Goal: Information Seeking & Learning: Check status

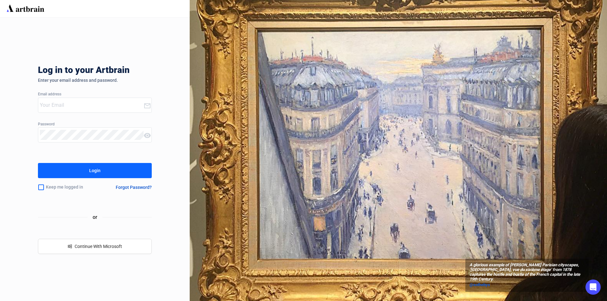
type input "[PERSON_NAME][EMAIL_ADDRESS][DOMAIN_NAME]"
click at [96, 166] on div "Login" at bounding box center [94, 171] width 11 height 10
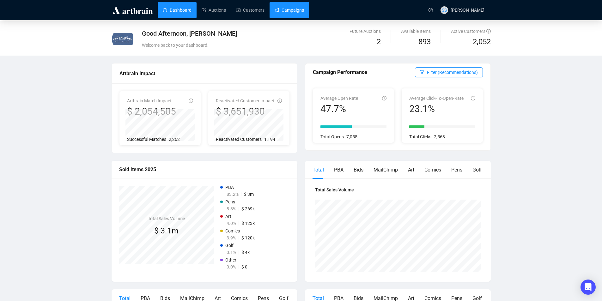
drag, startPoint x: 292, startPoint y: 13, endPoint x: 286, endPoint y: 17, distance: 8.0
click at [292, 13] on link "Campaigns" at bounding box center [289, 10] width 29 height 16
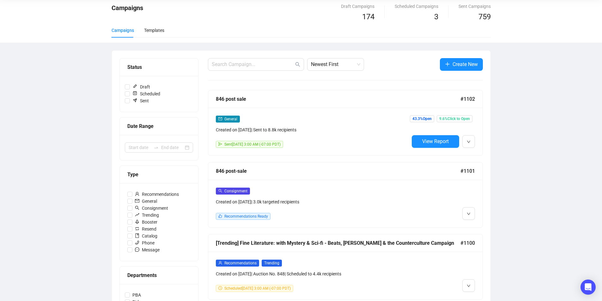
scroll to position [63, 0]
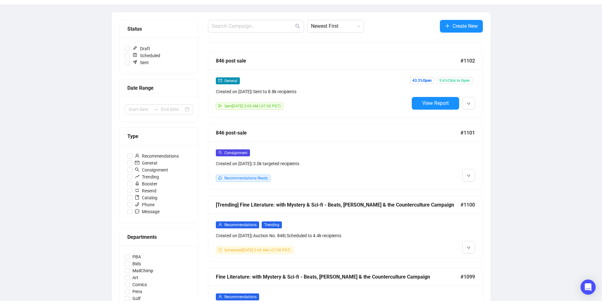
click at [437, 100] on button "View Report" at bounding box center [435, 103] width 47 height 13
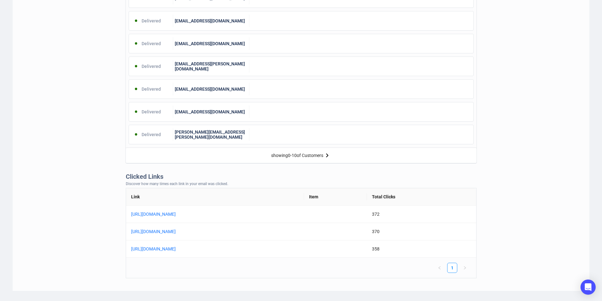
scroll to position [213, 0]
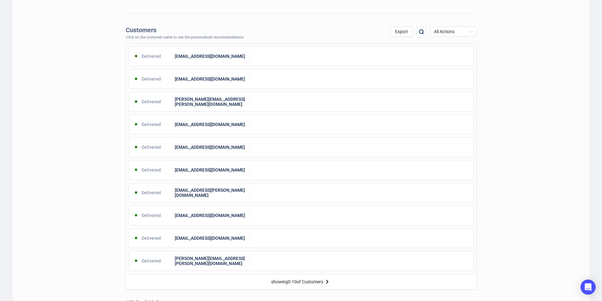
click at [327, 281] on img at bounding box center [328, 282] width 8 height 8
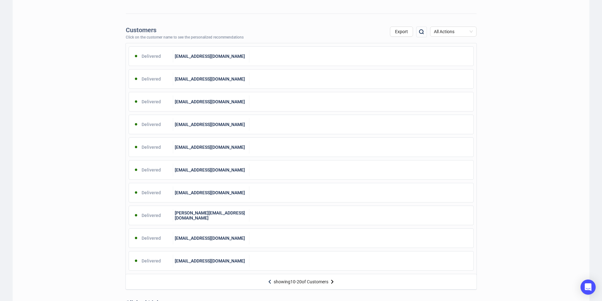
click at [331, 281] on img at bounding box center [333, 282] width 8 height 8
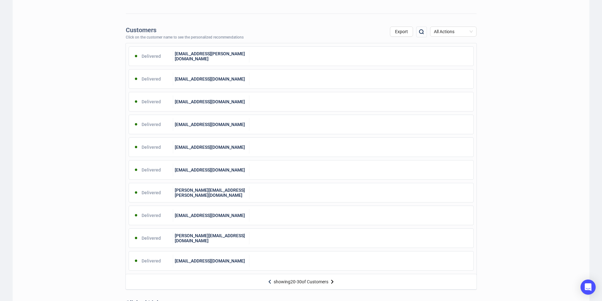
click at [331, 280] on img at bounding box center [333, 282] width 8 height 8
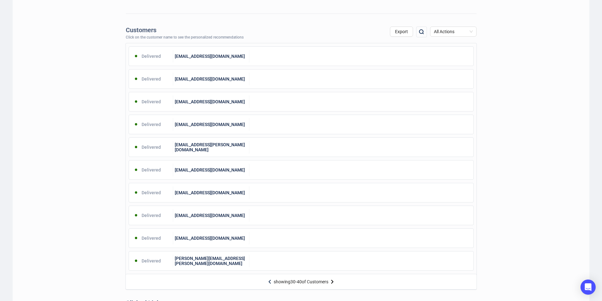
click at [331, 280] on img at bounding box center [333, 282] width 8 height 8
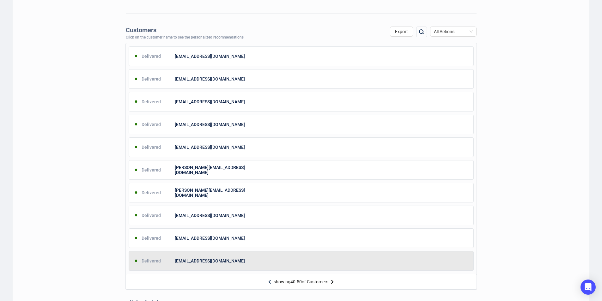
click at [304, 262] on div at bounding box center [362, 261] width 224 height 13
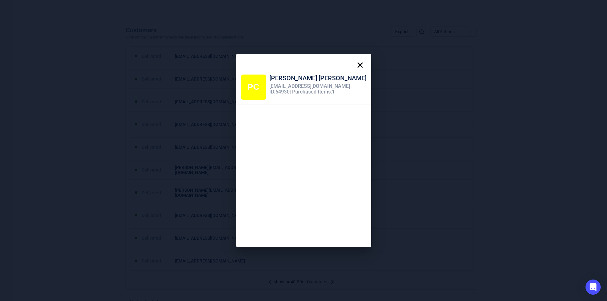
click at [357, 64] on icon at bounding box center [359, 65] width 5 height 5
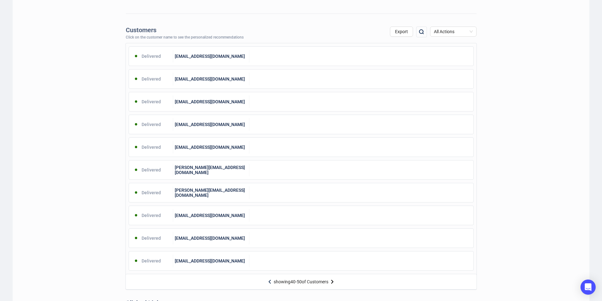
click at [333, 281] on img at bounding box center [333, 282] width 8 height 8
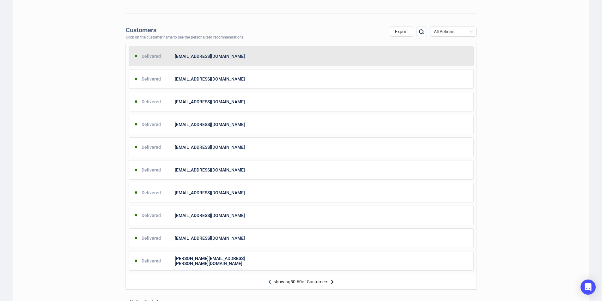
click at [267, 58] on div at bounding box center [362, 56] width 224 height 13
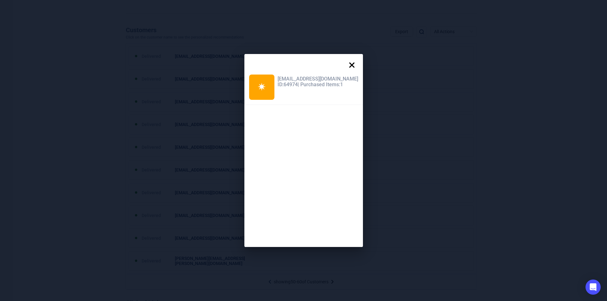
click at [346, 62] on icon at bounding box center [352, 65] width 13 height 13
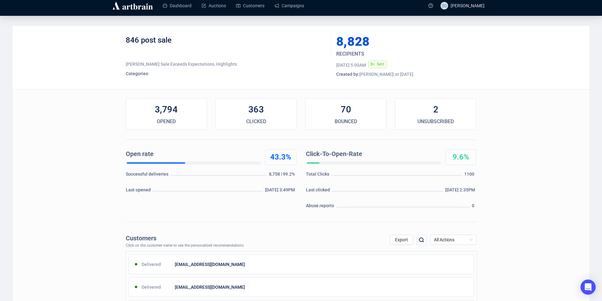
scroll to position [0, 0]
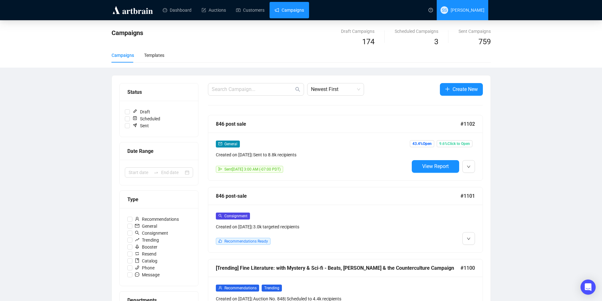
click at [474, 10] on span "[PERSON_NAME]" at bounding box center [468, 10] width 34 height 5
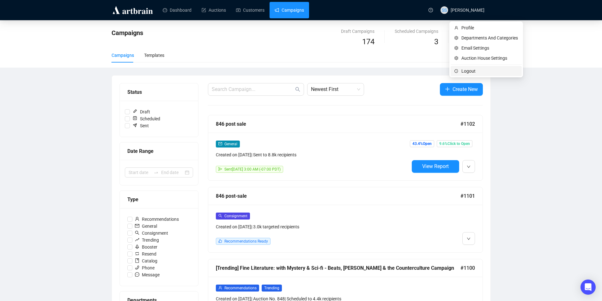
click at [471, 68] on span "Logout" at bounding box center [490, 71] width 57 height 7
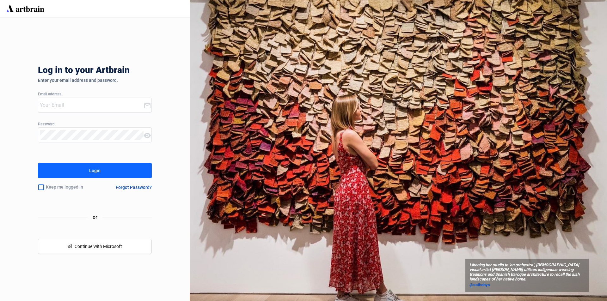
type input "[PERSON_NAME][EMAIL_ADDRESS][DOMAIN_NAME]"
